Goal: Task Accomplishment & Management: Manage account settings

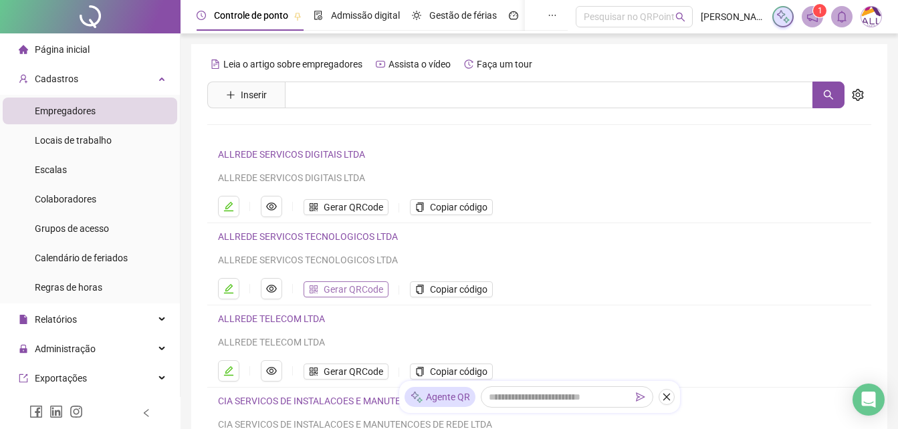
click at [350, 291] on span "Gerar QRCode" at bounding box center [354, 289] width 60 height 15
click at [340, 210] on span "Gerar QRCode" at bounding box center [354, 207] width 60 height 15
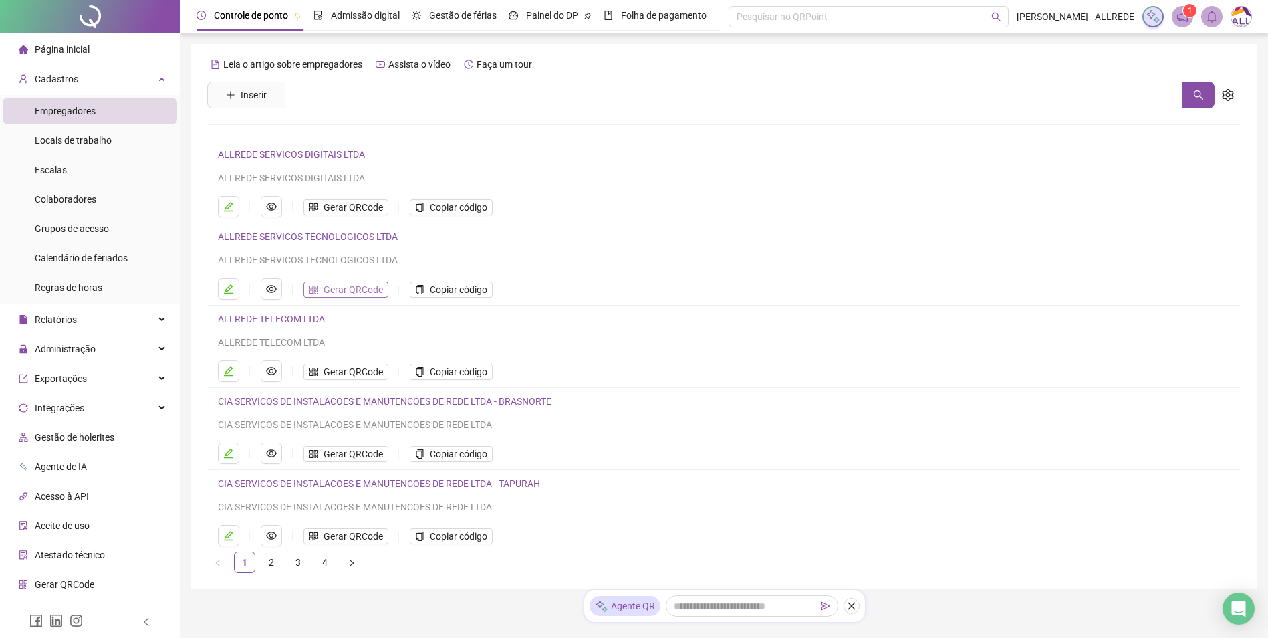
click at [330, 287] on span "Gerar QRCode" at bounding box center [354, 289] width 60 height 15
click at [356, 372] on span "Gerar QRCode" at bounding box center [354, 371] width 60 height 15
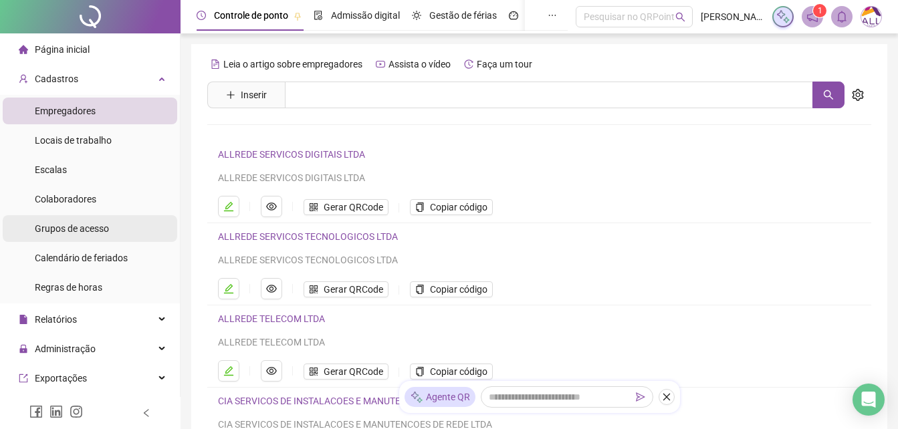
click at [70, 221] on div "Grupos de acesso" at bounding box center [72, 228] width 74 height 27
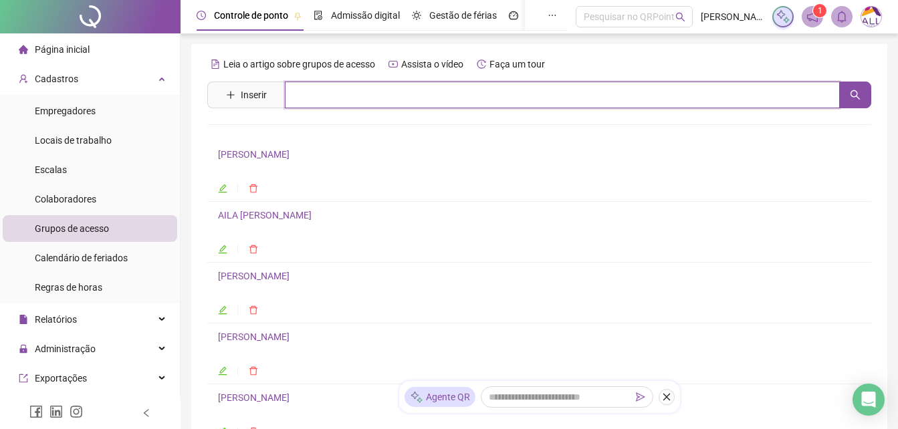
click at [338, 101] on input "text" at bounding box center [562, 95] width 555 height 27
type input "*"
type input "*********"
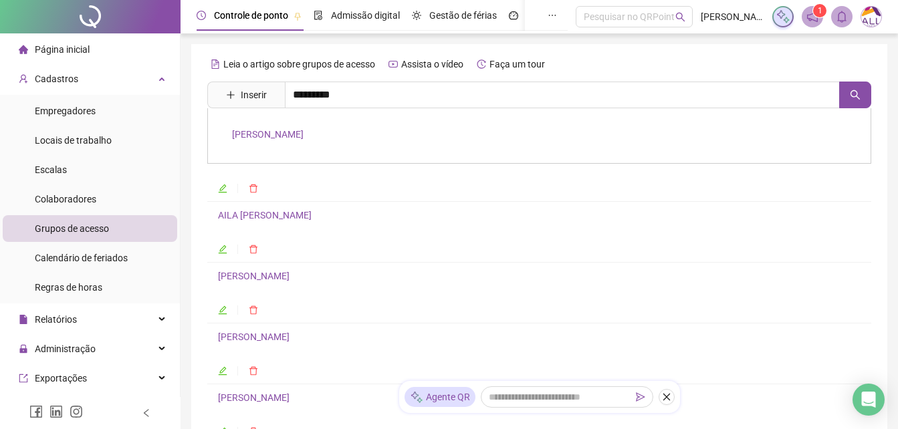
click at [304, 132] on link "[PERSON_NAME]" at bounding box center [268, 134] width 72 height 11
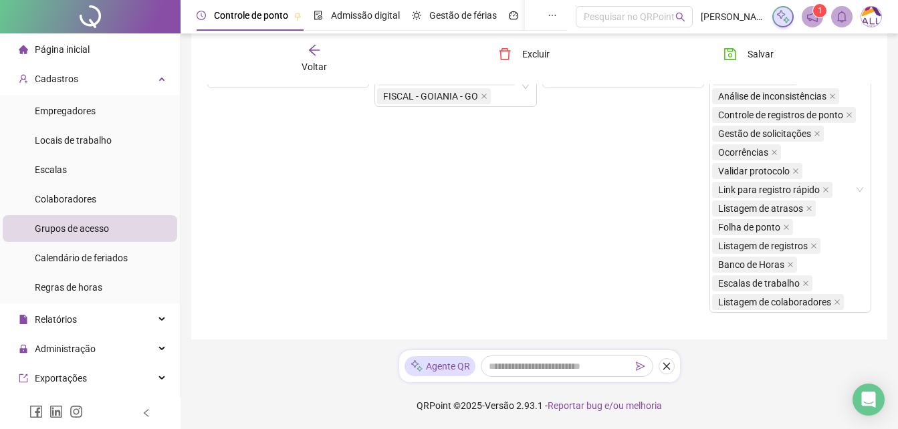
scroll to position [90, 0]
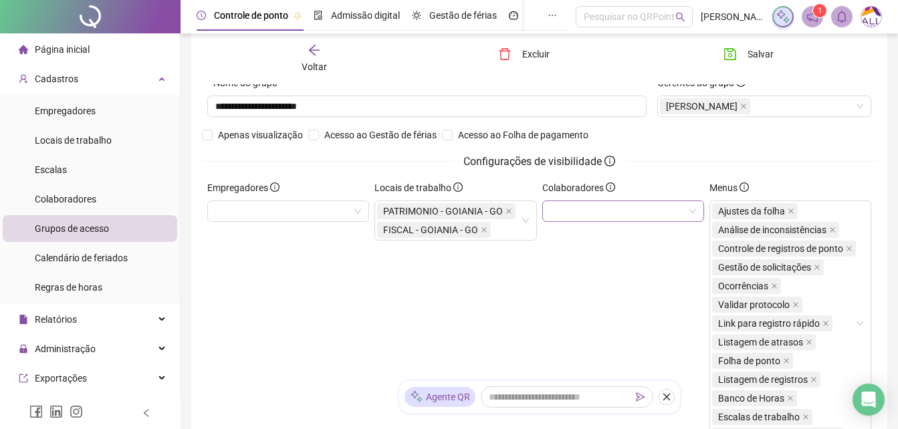
click at [567, 209] on div at bounding box center [623, 211] width 162 height 21
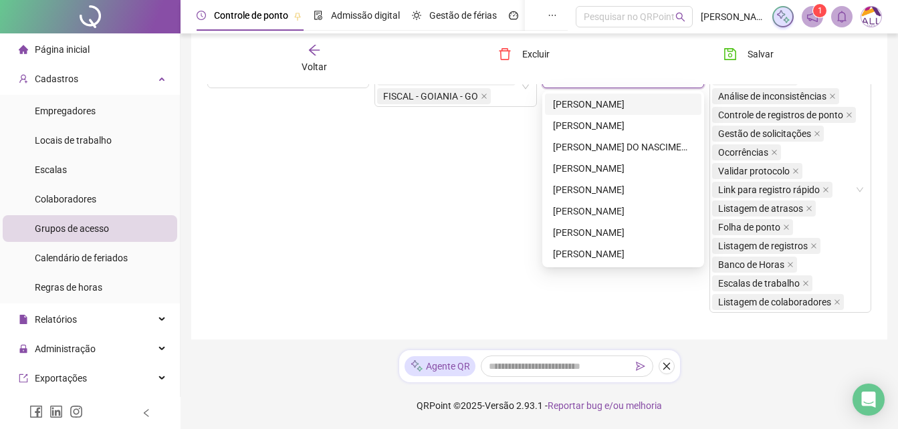
scroll to position [23, 0]
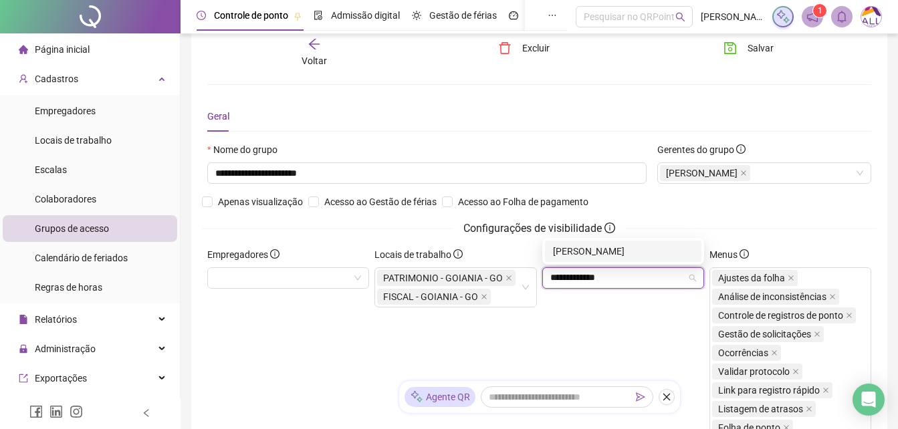
type input "**********"
click at [628, 247] on div "[PERSON_NAME]" at bounding box center [623, 251] width 140 height 15
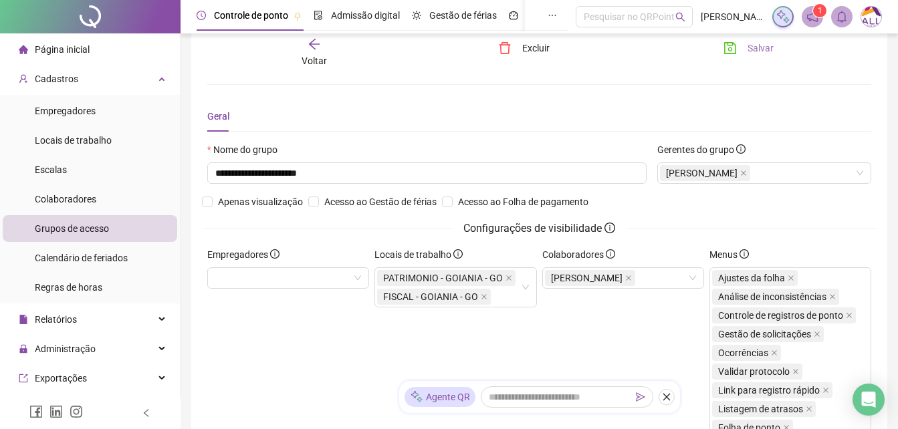
click at [737, 56] on button "Salvar" at bounding box center [748, 47] width 70 height 21
drag, startPoint x: 782, startPoint y: 49, endPoint x: 746, endPoint y: 47, distance: 35.5
click at [782, 49] on button "Salvar" at bounding box center [748, 47] width 70 height 21
click at [746, 47] on button "Salvar" at bounding box center [748, 47] width 70 height 21
click at [304, 56] on span "Voltar" at bounding box center [314, 60] width 25 height 11
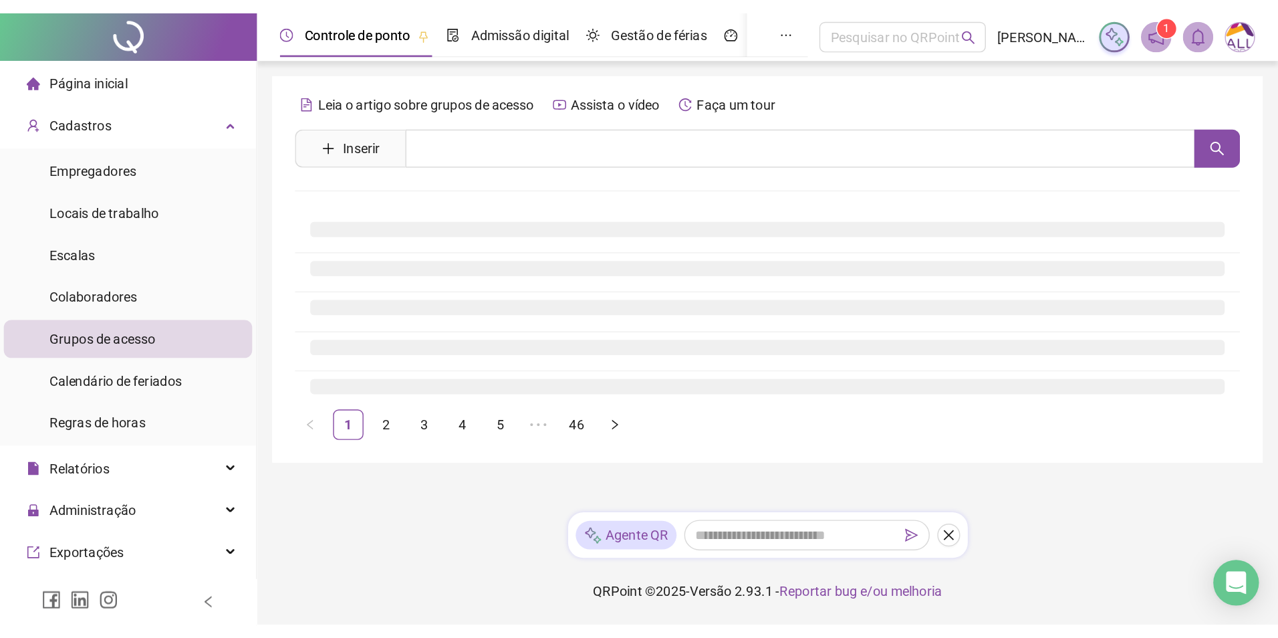
scroll to position [0, 0]
